Goal: Transaction & Acquisition: Purchase product/service

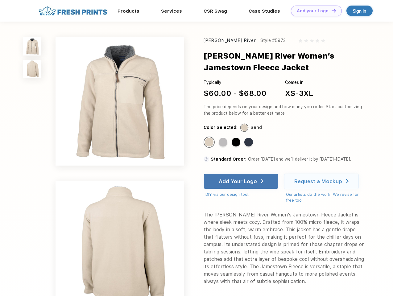
click at [314, 11] on link "Add your Logo Design Tool" at bounding box center [316, 11] width 51 height 11
click at [0, 0] on div "Design Tool" at bounding box center [0, 0] width 0 height 0
click at [331, 10] on link "Add your Logo Design Tool" at bounding box center [316, 11] width 51 height 11
click at [32, 46] on img at bounding box center [32, 46] width 18 height 18
click at [32, 69] on img at bounding box center [32, 69] width 18 height 18
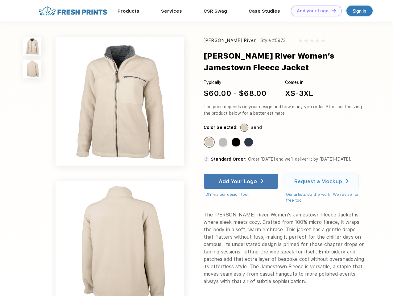
click at [210, 142] on div "Standard Color" at bounding box center [209, 142] width 9 height 9
click at [223, 142] on div "Standard Color" at bounding box center [223, 142] width 9 height 9
click at [236, 142] on div "Standard Color" at bounding box center [235, 142] width 9 height 9
click at [249, 142] on div "Standard Color" at bounding box center [248, 142] width 9 height 9
click at [241, 181] on div "Add Your Logo" at bounding box center [238, 181] width 38 height 6
